Goal: Task Accomplishment & Management: Manage account settings

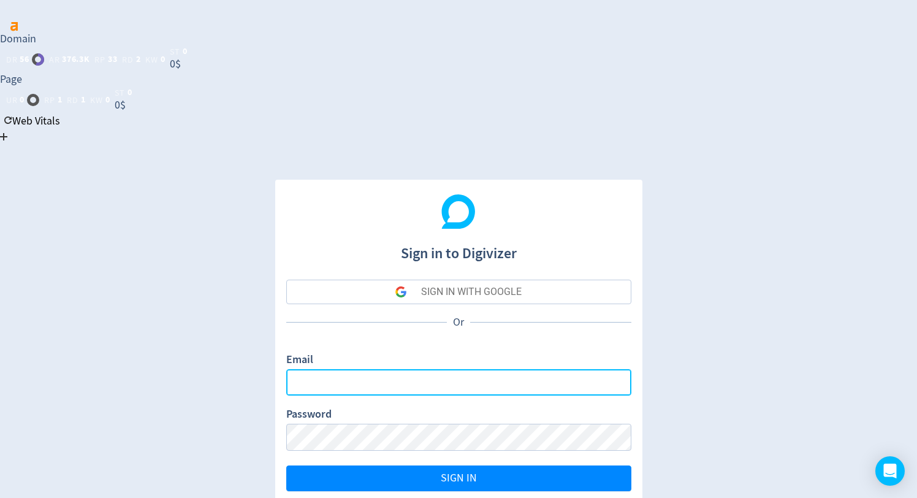
click at [370, 369] on input "Email" at bounding box center [458, 382] width 345 height 26
type input "[EMAIL_ADDRESS][DOMAIN_NAME]"
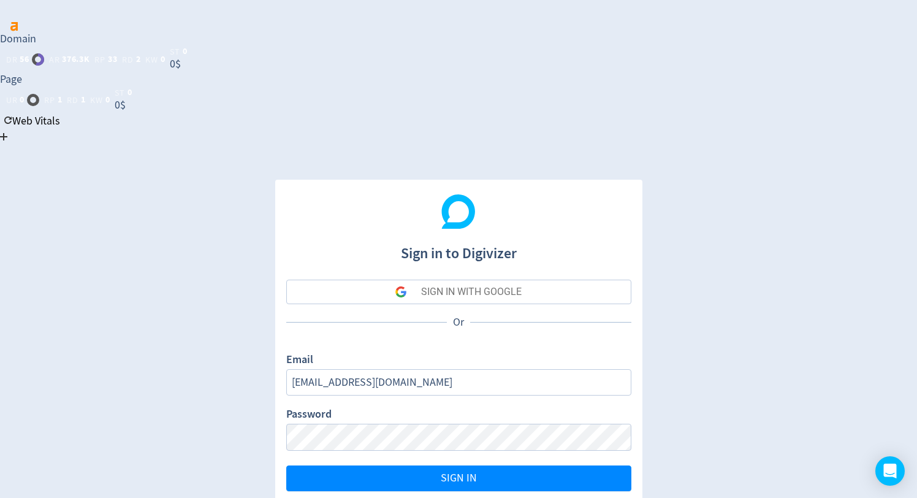
click at [491, 280] on div "SIGN IN WITH GOOGLE" at bounding box center [471, 292] width 101 height 25
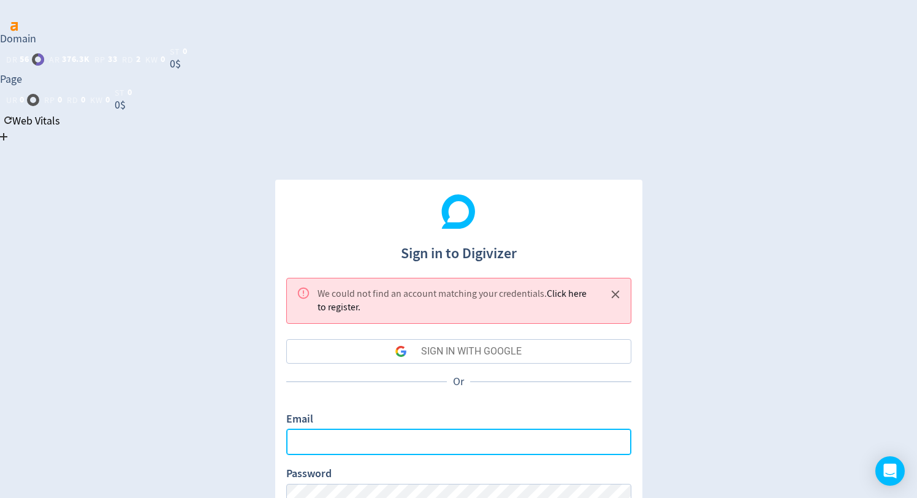
click at [435, 429] on input "Email" at bounding box center [458, 442] width 345 height 26
type input "[EMAIL_ADDRESS][DOMAIN_NAME]"
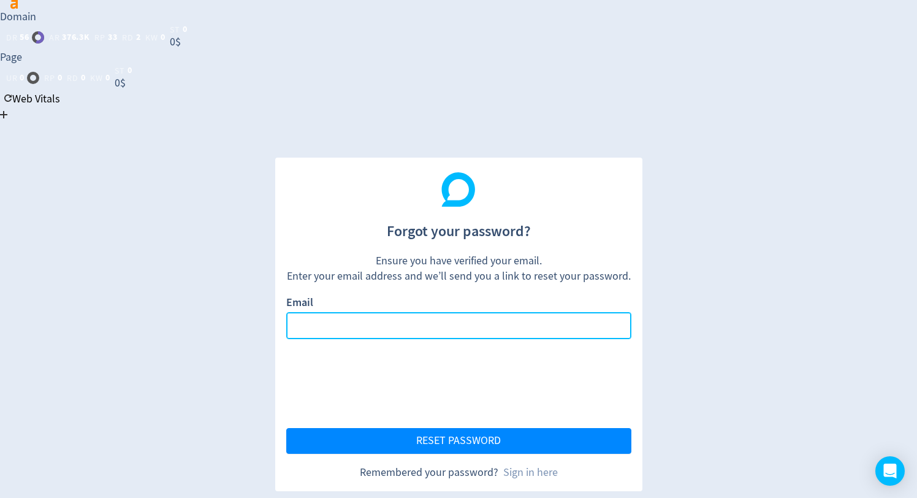
click at [392, 312] on input "Email" at bounding box center [458, 325] width 345 height 26
type input "[EMAIL_ADDRESS][DOMAIN_NAME]"
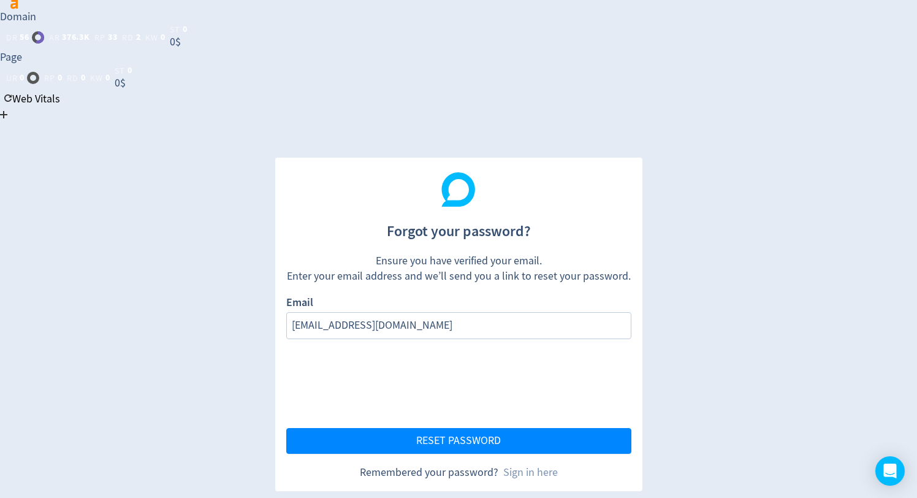
click at [446, 295] on form "Email [EMAIL_ADDRESS][DOMAIN_NAME] RESET PASSWORD" at bounding box center [458, 374] width 345 height 159
click at [454, 428] on button "RESET PASSWORD" at bounding box center [458, 441] width 345 height 26
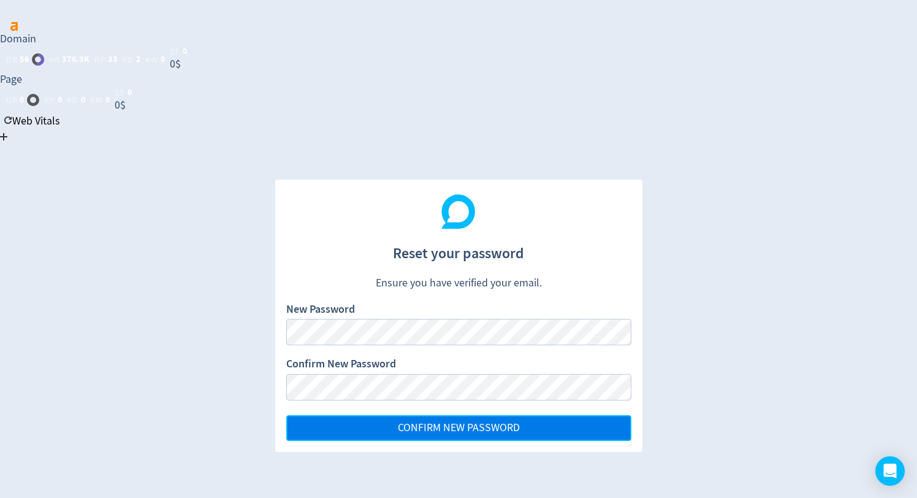
click at [499, 423] on span "CONFIRM NEW PASSWORD" at bounding box center [459, 428] width 122 height 11
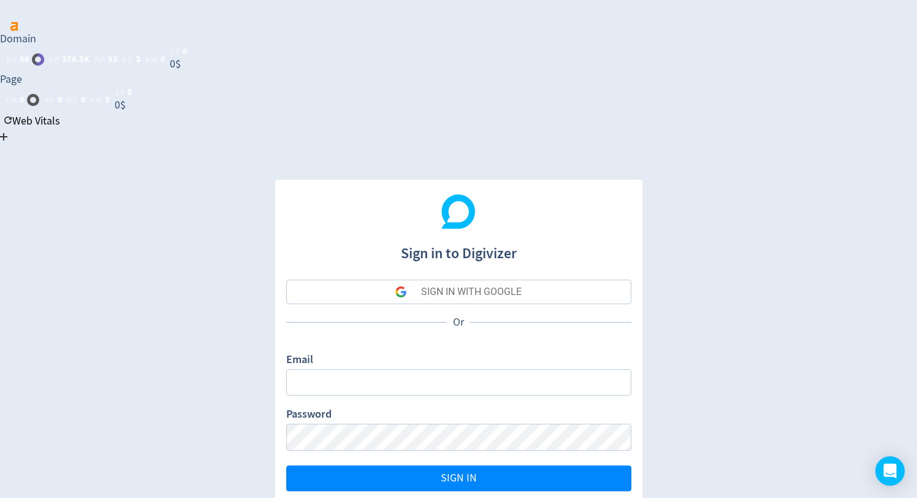
click at [398, 352] on div "Email" at bounding box center [458, 374] width 345 height 44
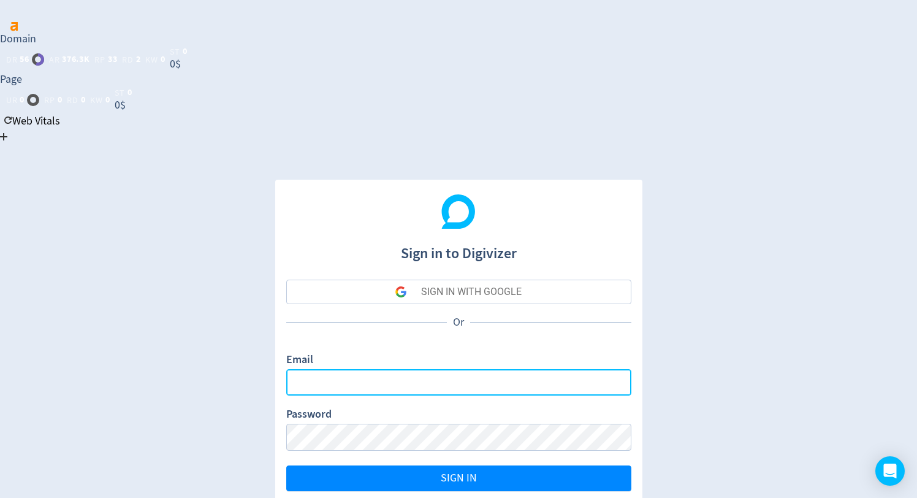
click at [397, 369] on input "Email" at bounding box center [458, 382] width 345 height 26
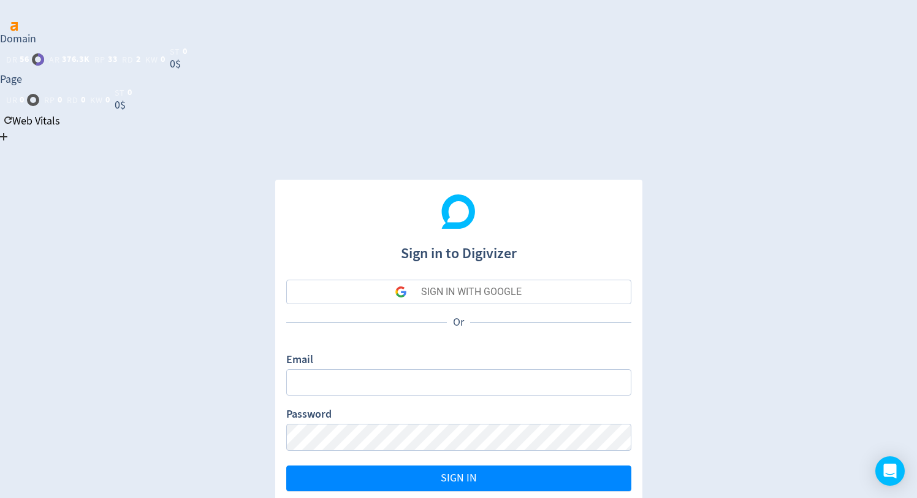
click at [402, 407] on div "Password" at bounding box center [458, 429] width 345 height 44
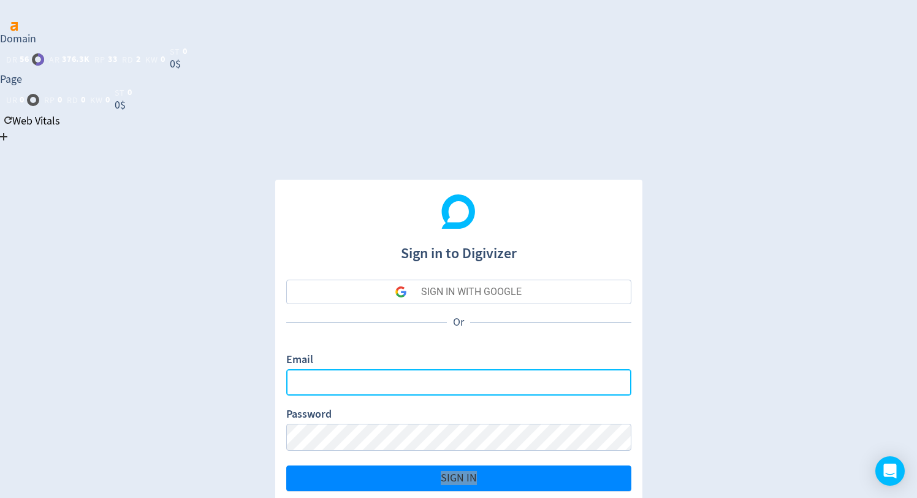
type input "[EMAIL_ADDRESS][DOMAIN_NAME]"
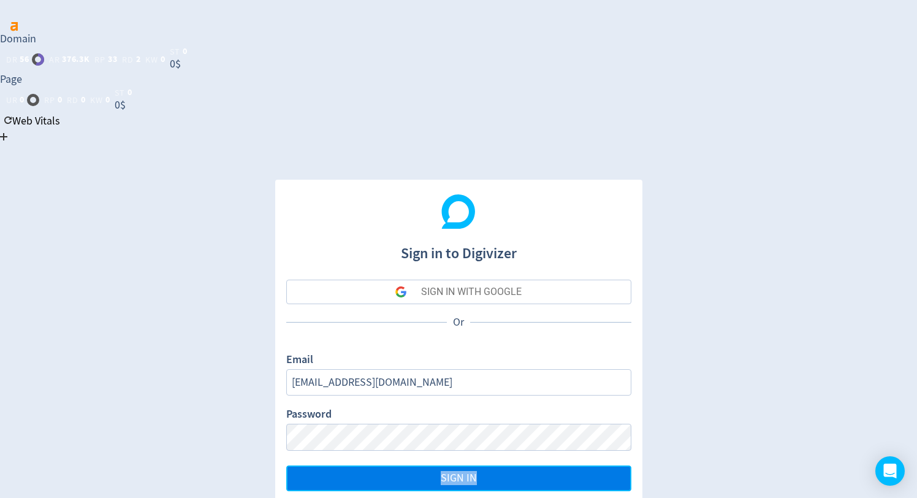
click at [438, 465] on button "SIGN IN" at bounding box center [458, 478] width 345 height 26
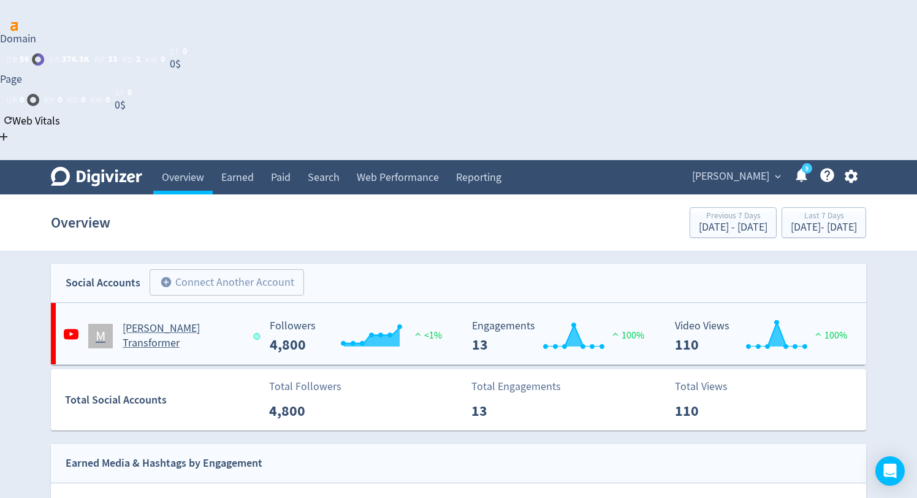
click at [405, 320] on rect "\a Followers\a ---\a" at bounding box center [356, 336] width 184 height 33
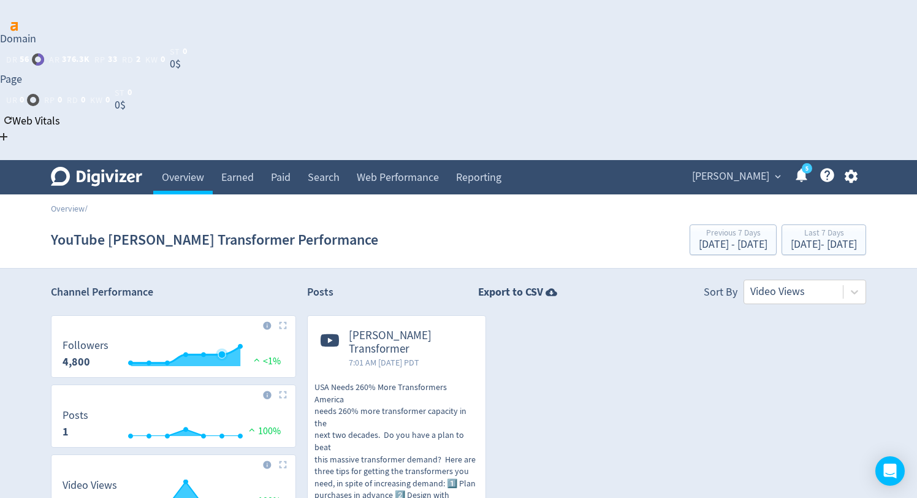
click at [221, 340] on rect "\a Followers\a 4,800\a" at bounding box center [173, 356] width 234 height 33
click at [189, 160] on link "Overview" at bounding box center [182, 177] width 59 height 34
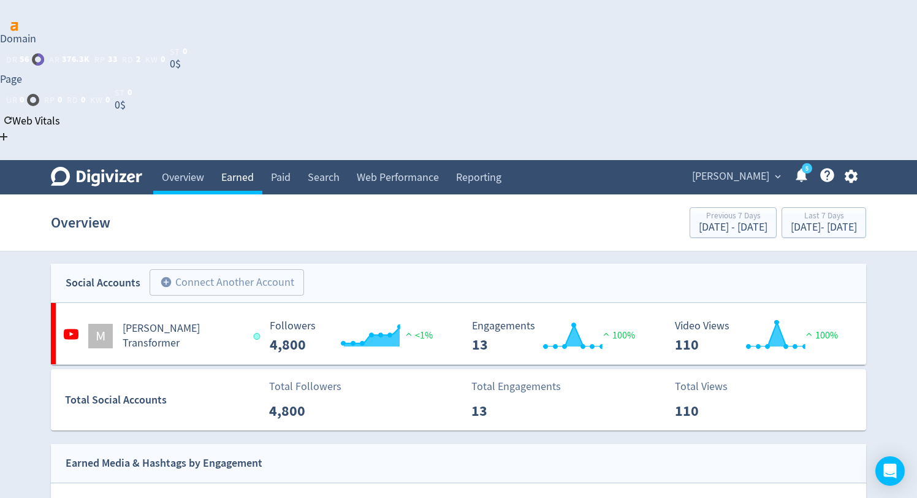
click at [236, 160] on link "Earned" at bounding box center [238, 177] width 50 height 34
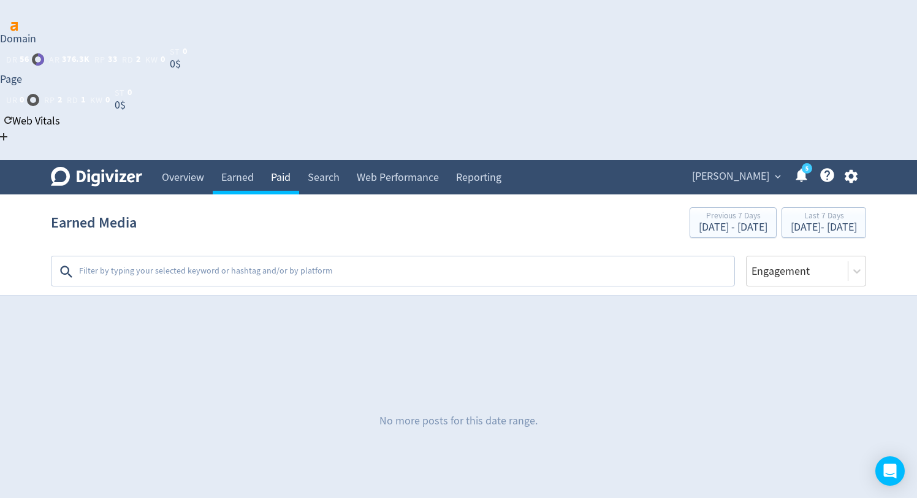
click at [277, 160] on link "Paid" at bounding box center [280, 177] width 37 height 34
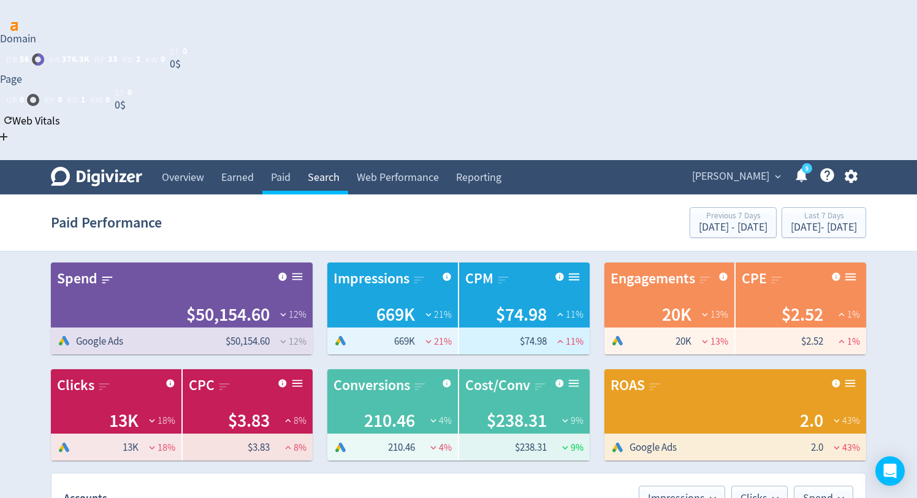
click at [324, 160] on link "Search" at bounding box center [323, 177] width 49 height 34
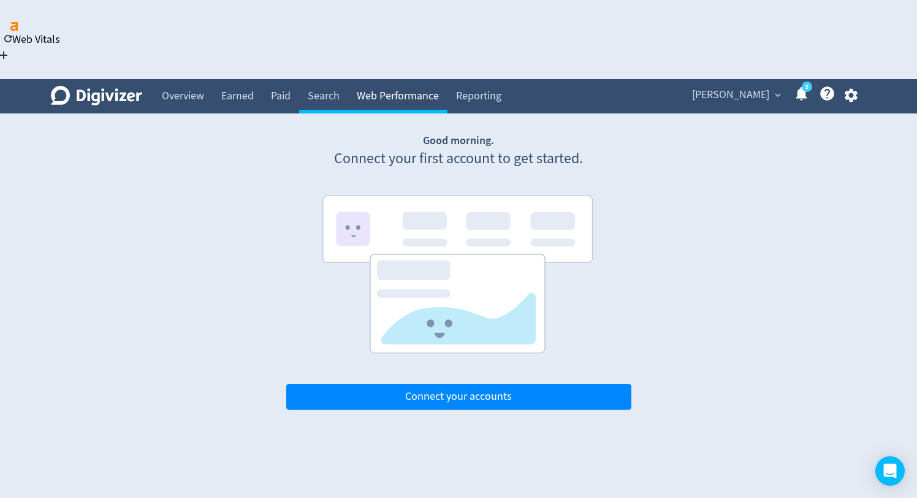
click at [392, 79] on link "Web Performance" at bounding box center [397, 96] width 99 height 34
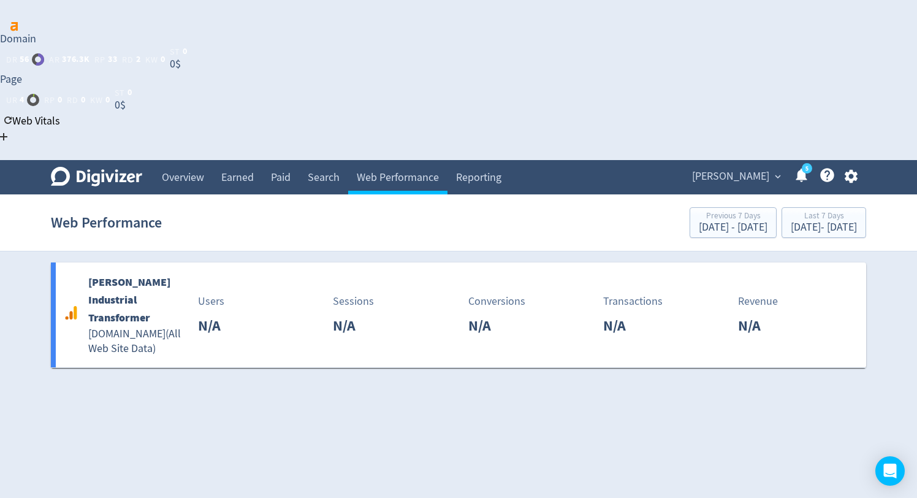
click at [746, 167] on span "Miles Whitling" at bounding box center [730, 177] width 77 height 20
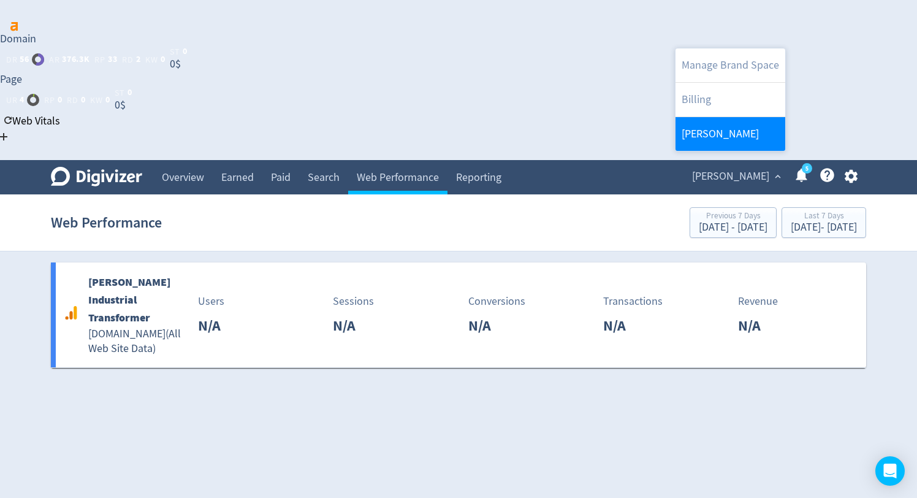
click at [730, 132] on link "Miles Whitling" at bounding box center [731, 134] width 110 height 34
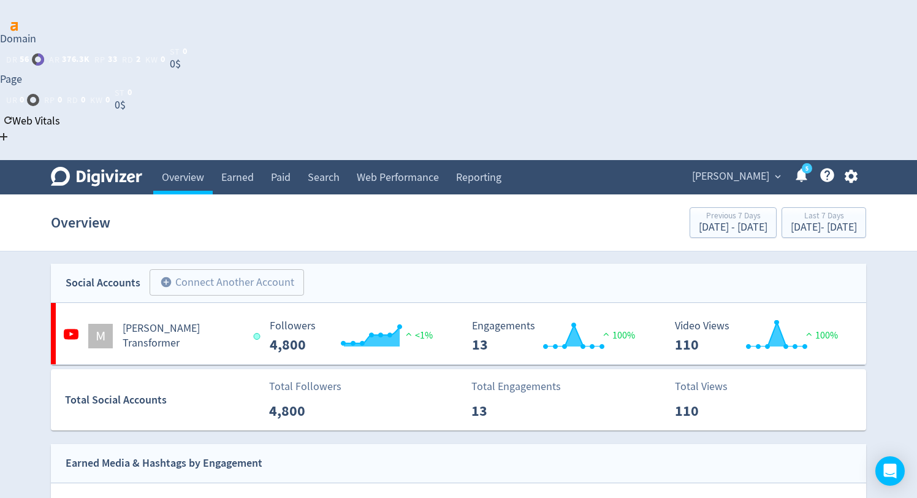
click at [851, 168] on icon "button" at bounding box center [851, 176] width 17 height 17
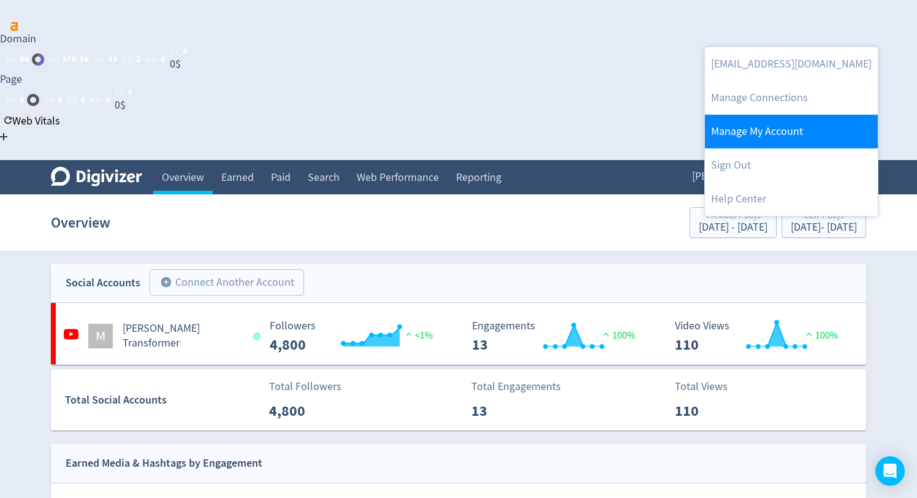
click at [781, 133] on link "Manage My Account" at bounding box center [791, 132] width 173 height 34
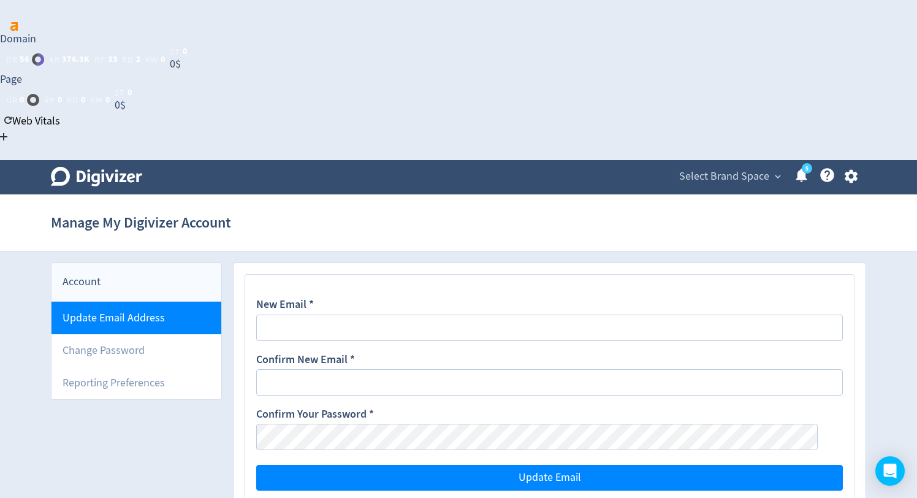
click at [145, 302] on li "Update Email Address" at bounding box center [137, 318] width 170 height 33
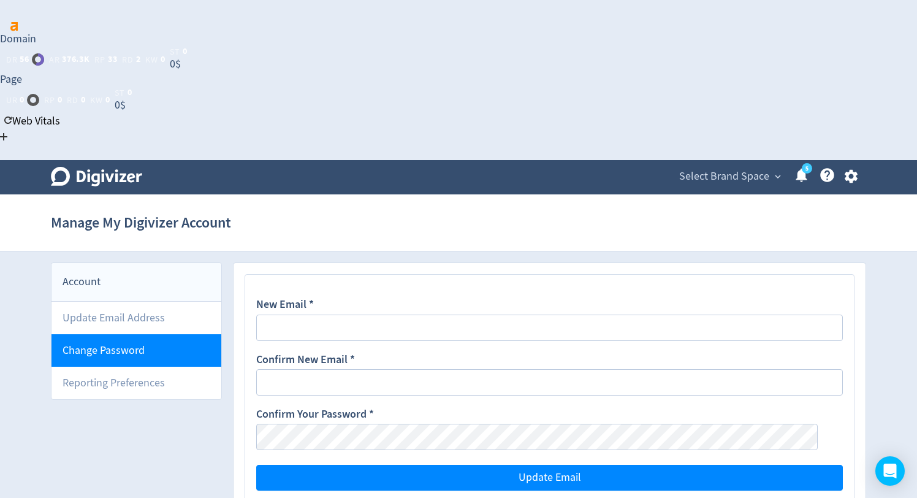
click at [143, 334] on li "Change Password" at bounding box center [137, 350] width 170 height 33
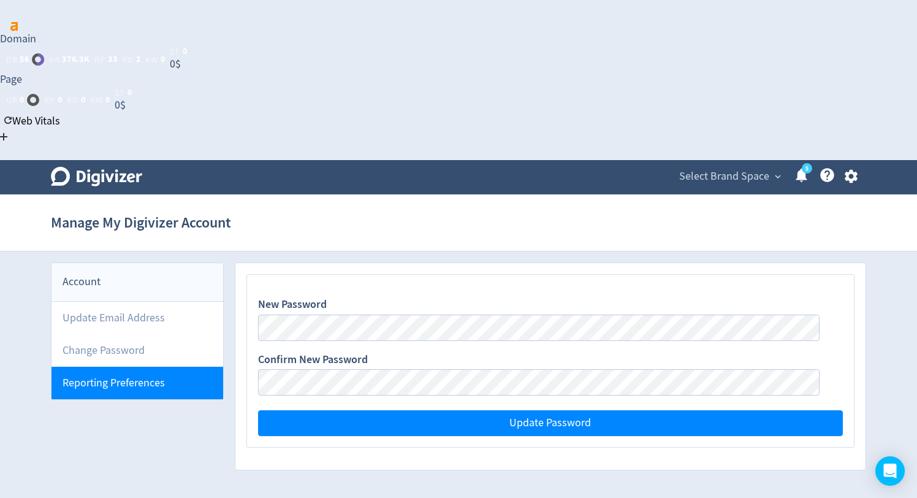
click at [139, 367] on li "Reporting Preferences" at bounding box center [138, 383] width 172 height 33
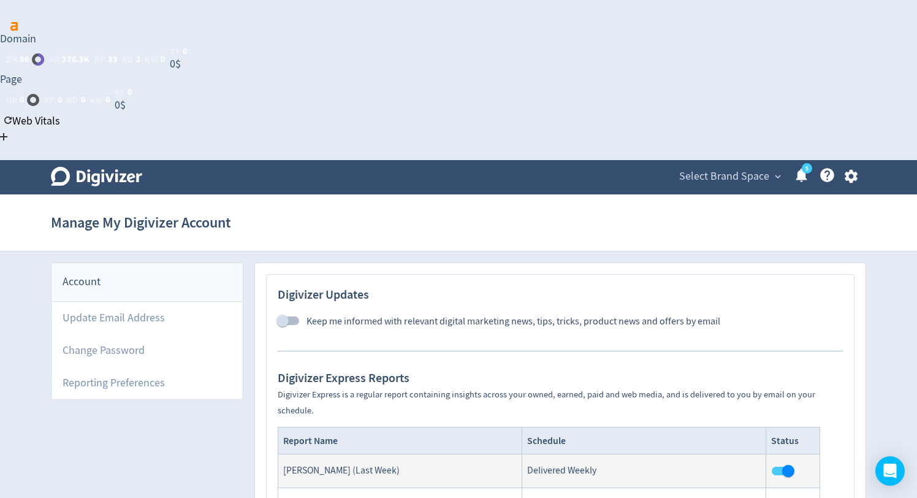
click at [781, 459] on input "checkbox" at bounding box center [789, 470] width 70 height 23
checkbox input "false"
click at [779, 493] on input "checkbox" at bounding box center [789, 504] width 70 height 23
checkbox input "false"
click at [640, 389] on small "Digivizer Express is a regular report containing insights across your owned, ea…" at bounding box center [547, 402] width 538 height 27
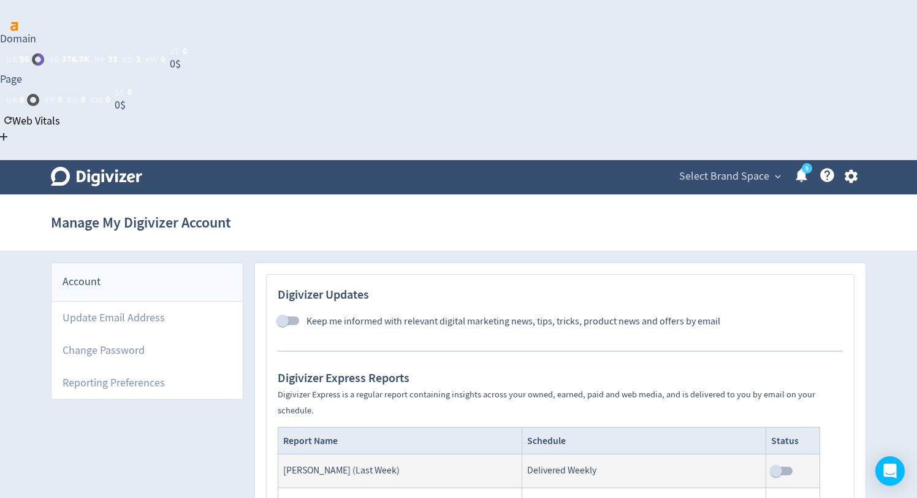
click at [671, 203] on div "Manage My Digivizer Account" at bounding box center [459, 222] width 816 height 39
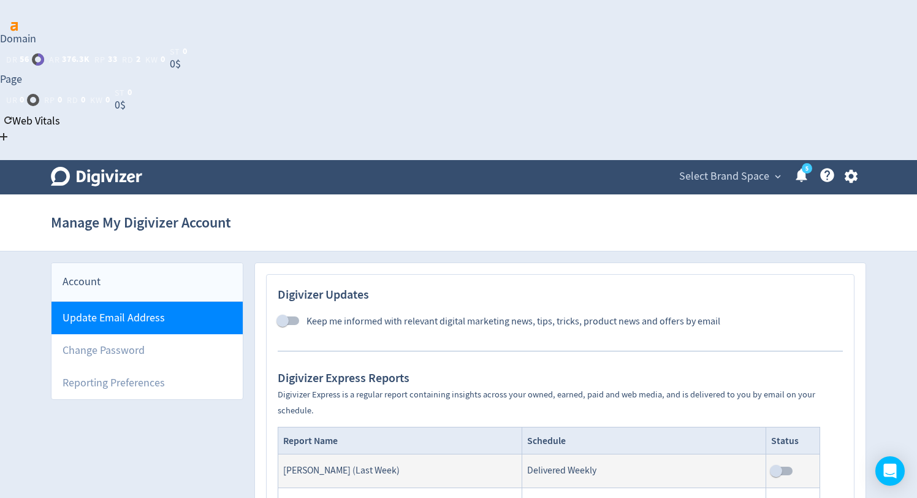
click at [131, 302] on li "Update Email Address" at bounding box center [147, 318] width 191 height 33
